Goal: Navigation & Orientation: Find specific page/section

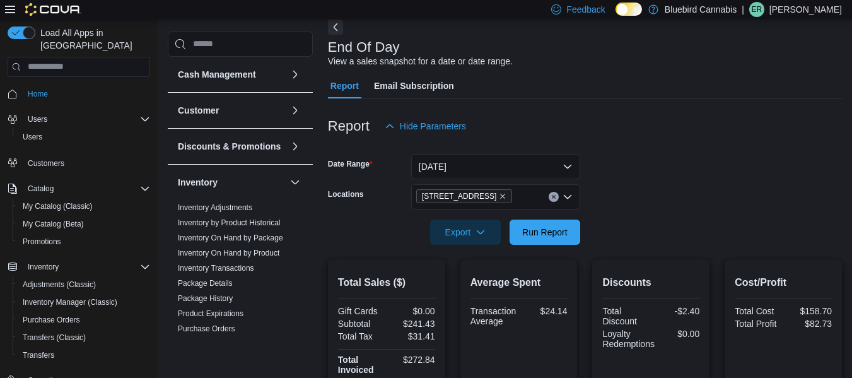
scroll to position [110, 0]
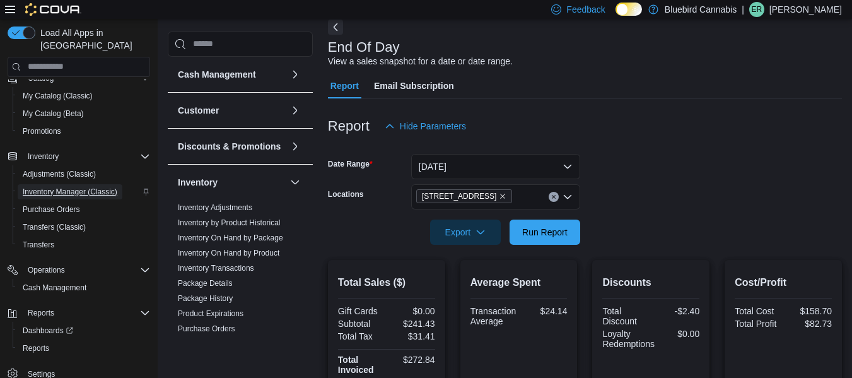
click at [71, 187] on span "Inventory Manager (Classic)" at bounding box center [70, 192] width 95 height 10
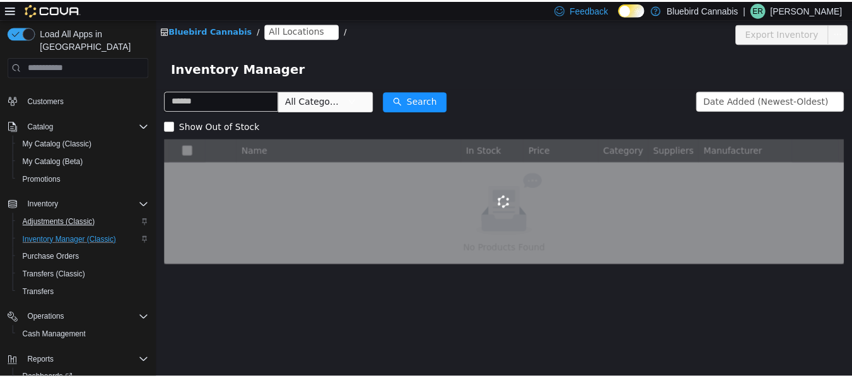
scroll to position [110, 0]
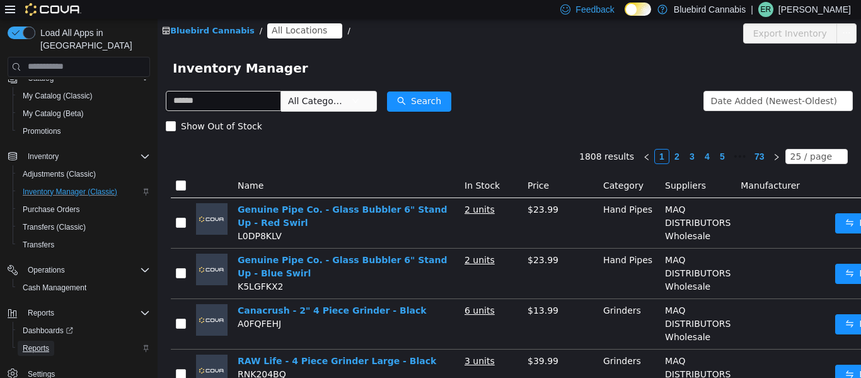
click at [35, 347] on span "Reports" at bounding box center [36, 348] width 26 height 10
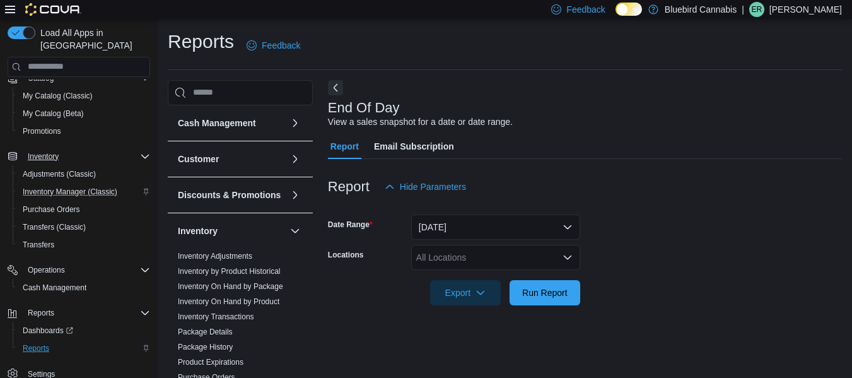
click at [141, 156] on icon "Complex example" at bounding box center [145, 156] width 10 height 10
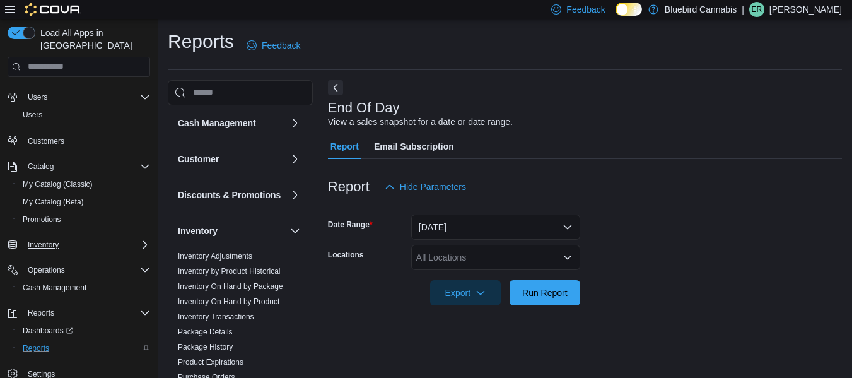
scroll to position [22, 0]
click at [141, 247] on icon "Complex example" at bounding box center [145, 245] width 10 height 10
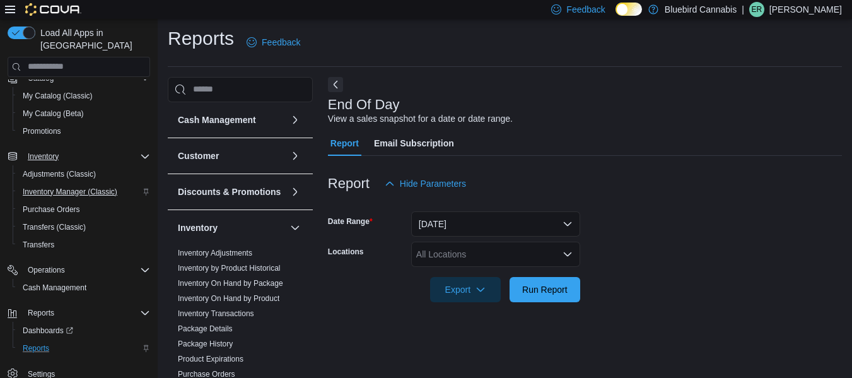
scroll to position [3, 0]
click at [65, 191] on span "Inventory Manager (Classic)" at bounding box center [70, 192] width 95 height 10
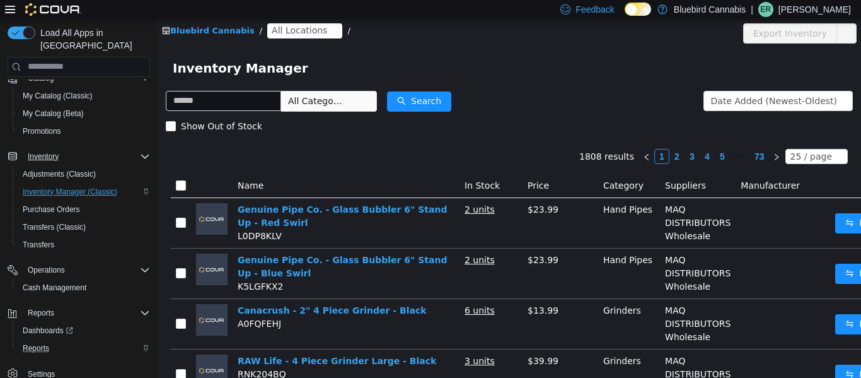
type input "*"
click at [151, 315] on div "Load All Apps in New Hub Home Users Users Customers Catalog My Catalog (Classic…" at bounding box center [79, 220] width 153 height 399
click at [146, 314] on icon "Complex example" at bounding box center [145, 312] width 8 height 4
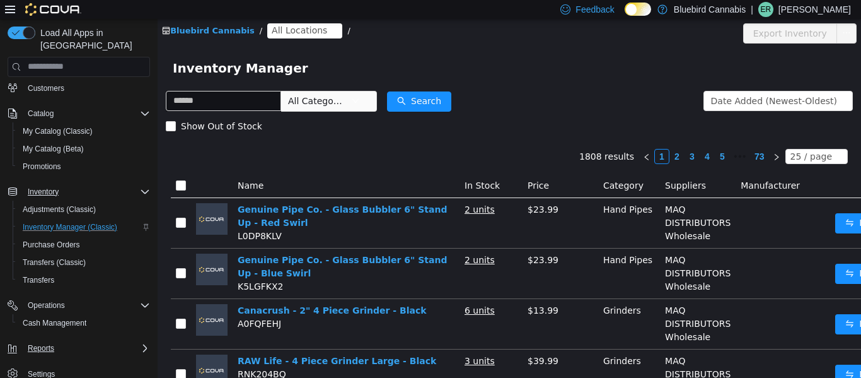
scroll to position [75, 0]
click at [144, 303] on icon "Complex example" at bounding box center [145, 305] width 10 height 10
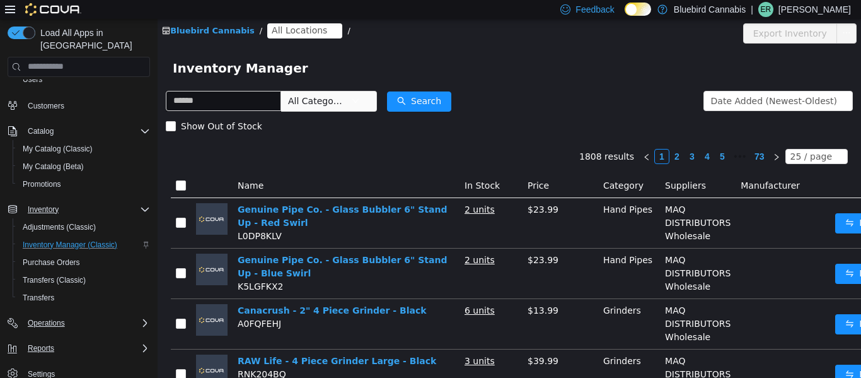
scroll to position [57, 0]
click at [52, 323] on span "Operations" at bounding box center [46, 323] width 37 height 10
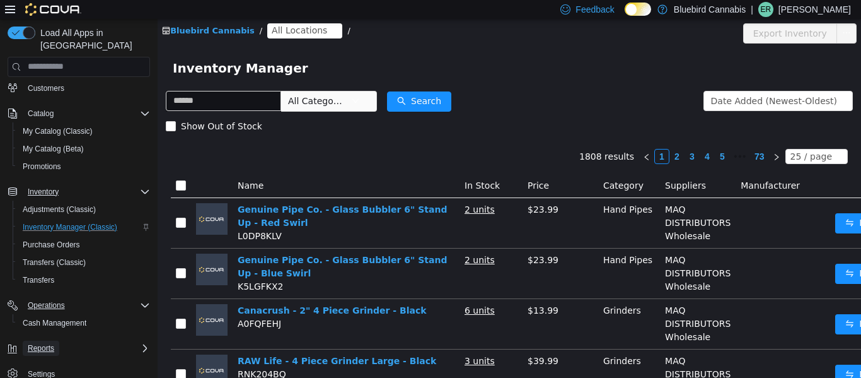
click at [48, 348] on span "Reports" at bounding box center [41, 348] width 26 height 10
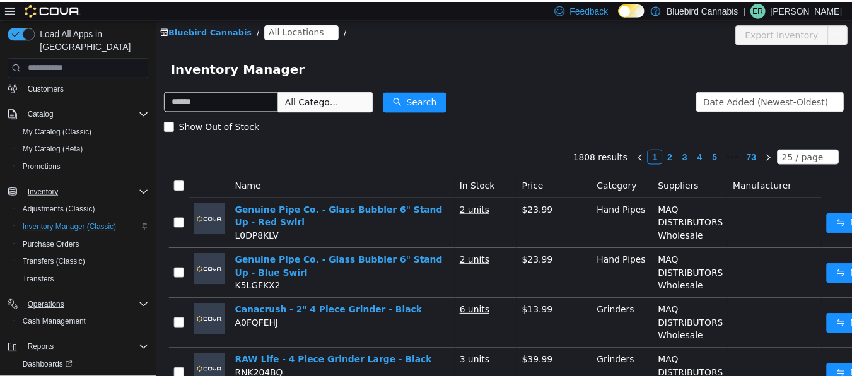
scroll to position [110, 0]
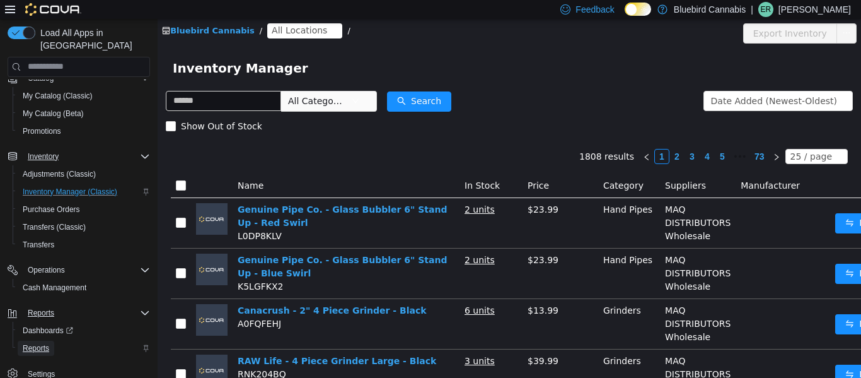
click at [35, 348] on span "Reports" at bounding box center [36, 348] width 26 height 10
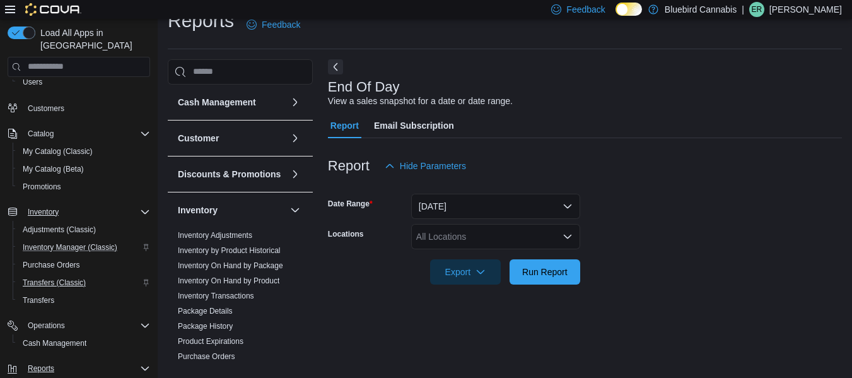
scroll to position [53, 0]
click at [69, 253] on span "Inventory Manager (Classic)" at bounding box center [70, 249] width 95 height 10
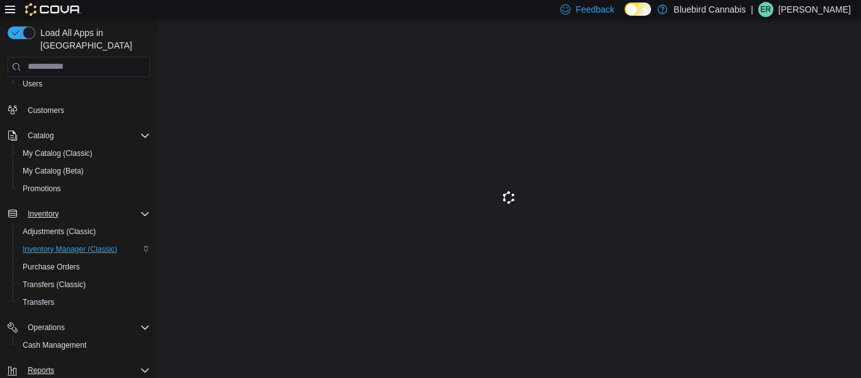
click at [807, 9] on p "emma remus" at bounding box center [815, 9] width 73 height 15
click at [759, 112] on span "Sign Out" at bounding box center [770, 118] width 34 height 13
